Goal: Find specific page/section: Find specific page/section

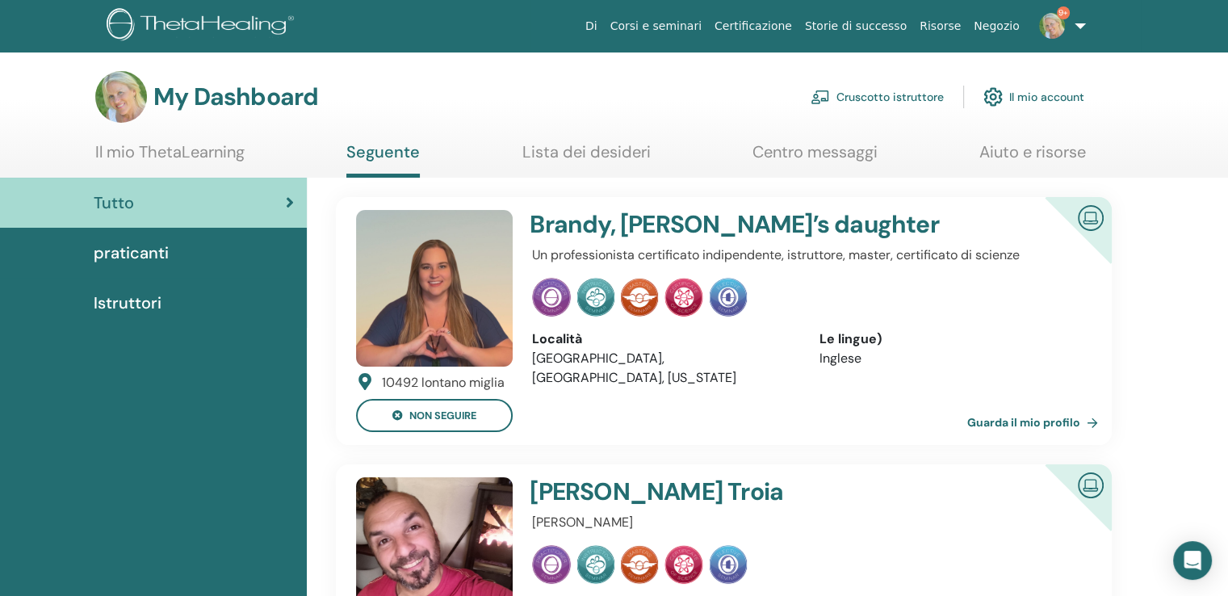
click at [881, 90] on link "Cruscotto istruttore" at bounding box center [876, 97] width 133 height 36
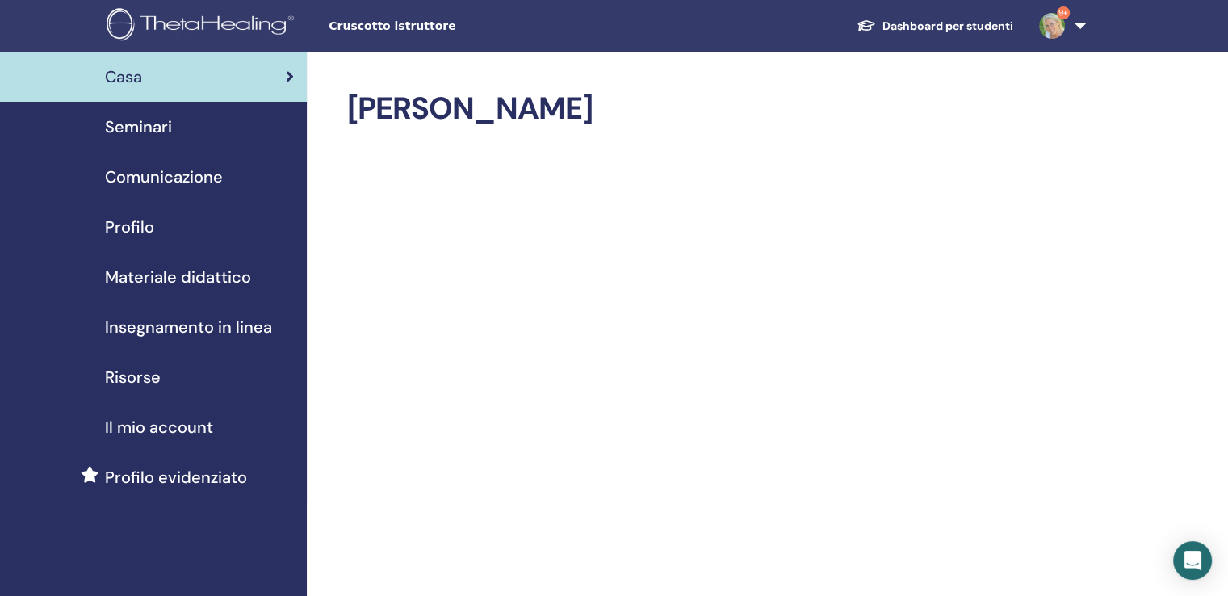
click at [161, 127] on span "Seminari" at bounding box center [138, 127] width 67 height 24
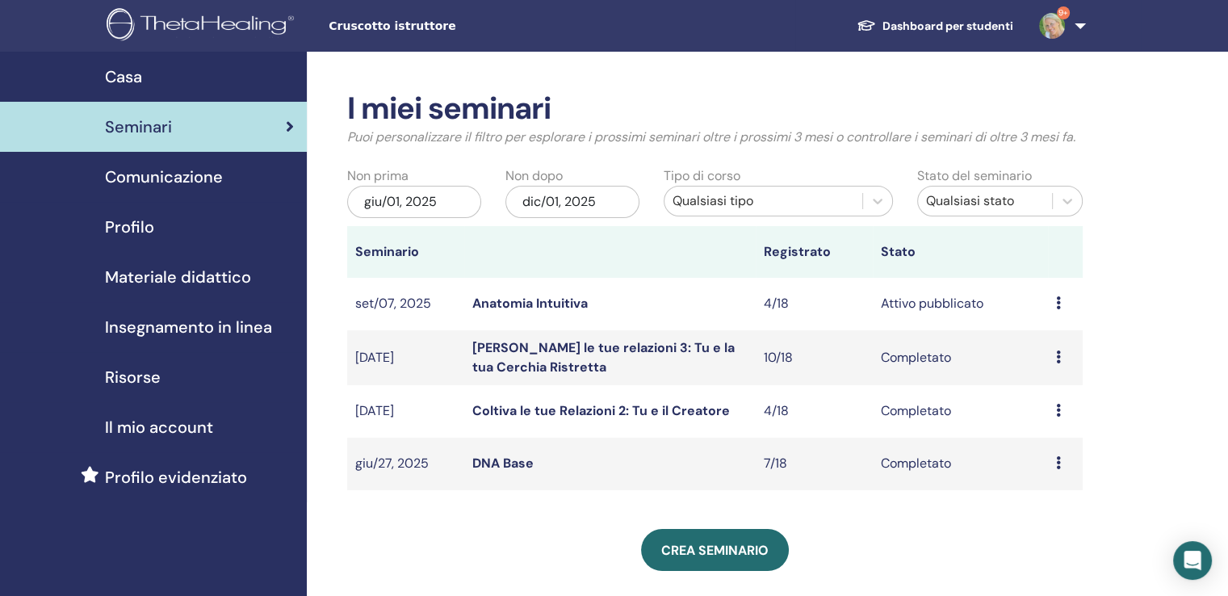
click at [1056, 300] on icon at bounding box center [1058, 302] width 5 height 13
click at [1046, 309] on link "Anteprima" at bounding box center [1045, 312] width 63 height 17
click at [1056, 301] on icon at bounding box center [1058, 302] width 5 height 13
click at [1050, 358] on link "Partecipanti" at bounding box center [1050, 362] width 73 height 17
